Goal: Task Accomplishment & Management: Use online tool/utility

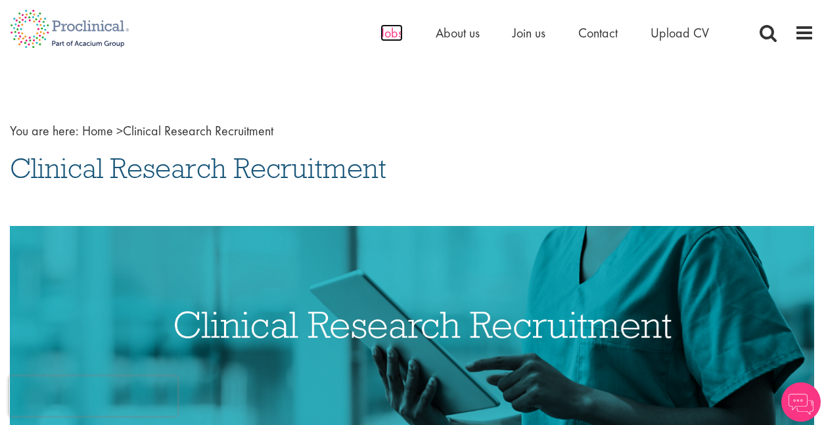
click at [390, 37] on span "Jobs" at bounding box center [392, 32] width 22 height 17
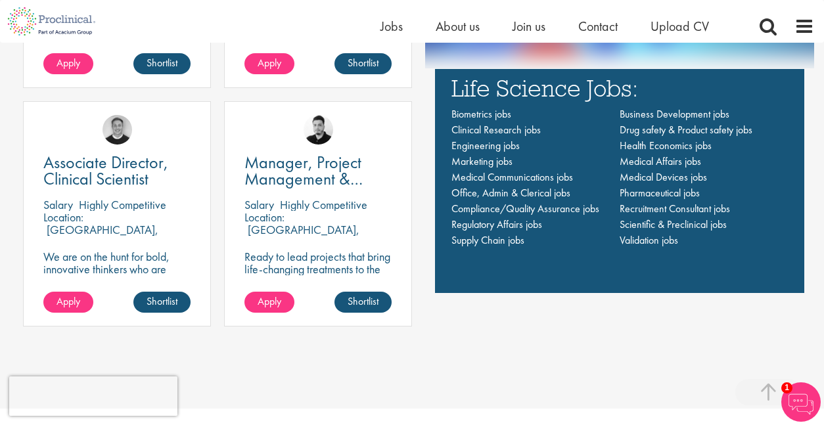
scroll to position [960, 0]
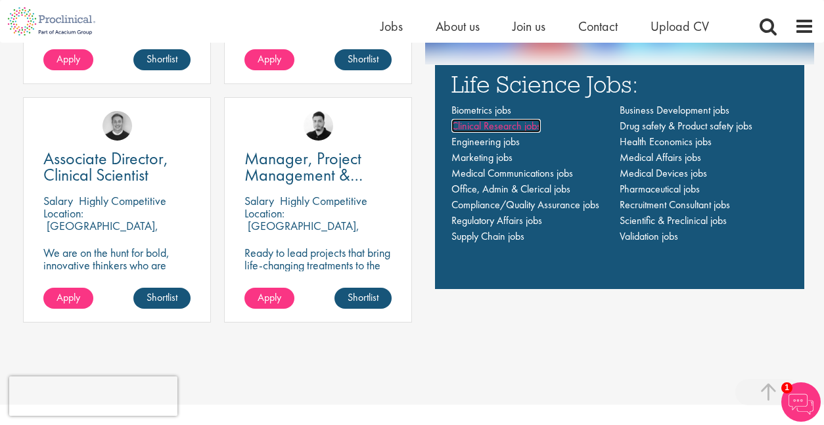
click at [494, 129] on span "Clinical Research jobs" at bounding box center [495, 126] width 89 height 14
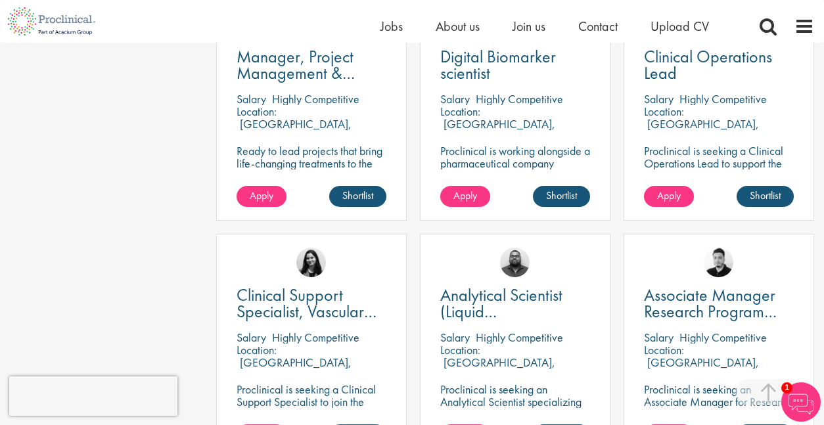
scroll to position [694, 0]
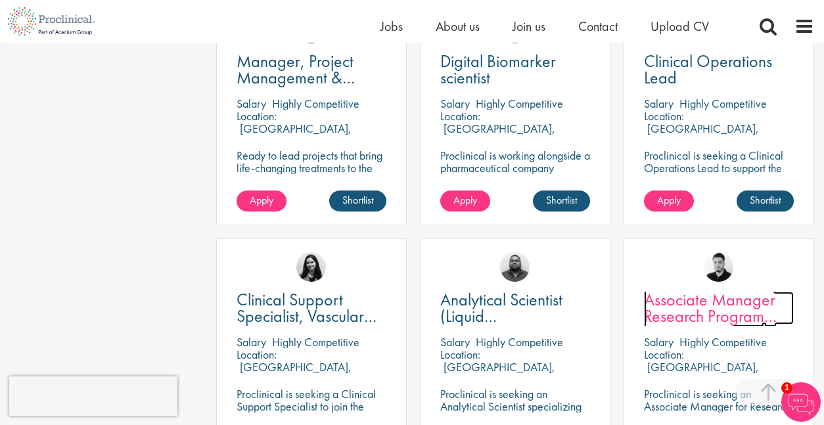
click at [677, 302] on span "Associate Manager Research Program Management" at bounding box center [710, 316] width 133 height 55
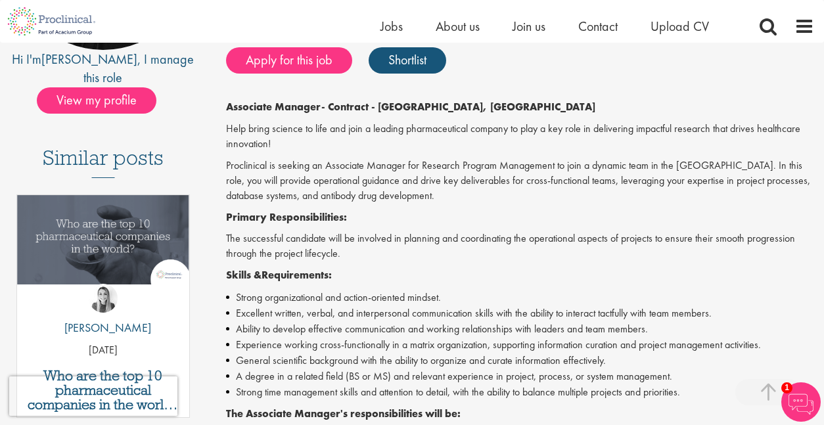
scroll to position [281, 0]
